Goal: Information Seeking & Learning: Learn about a topic

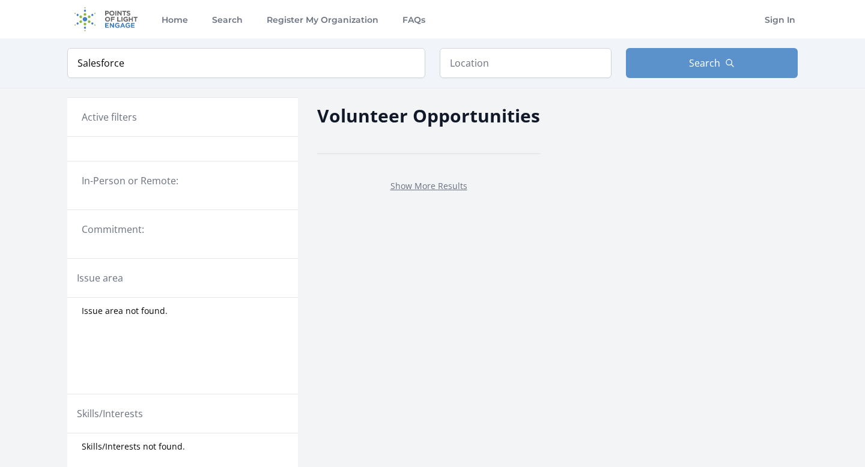
click at [394, 120] on h2 "Volunteer Opportunities" at bounding box center [428, 115] width 223 height 27
